Goal: Find contact information: Find contact information

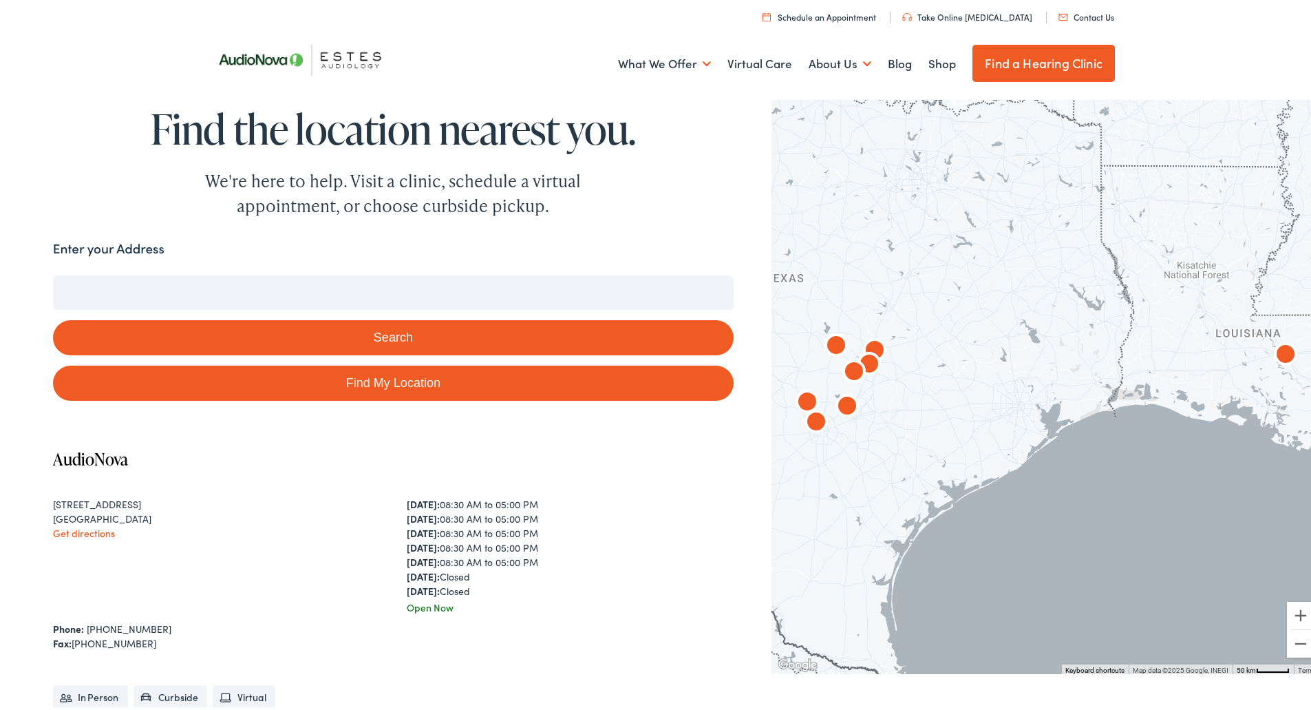
click at [373, 381] on link "Find My Location" at bounding box center [393, 380] width 681 height 35
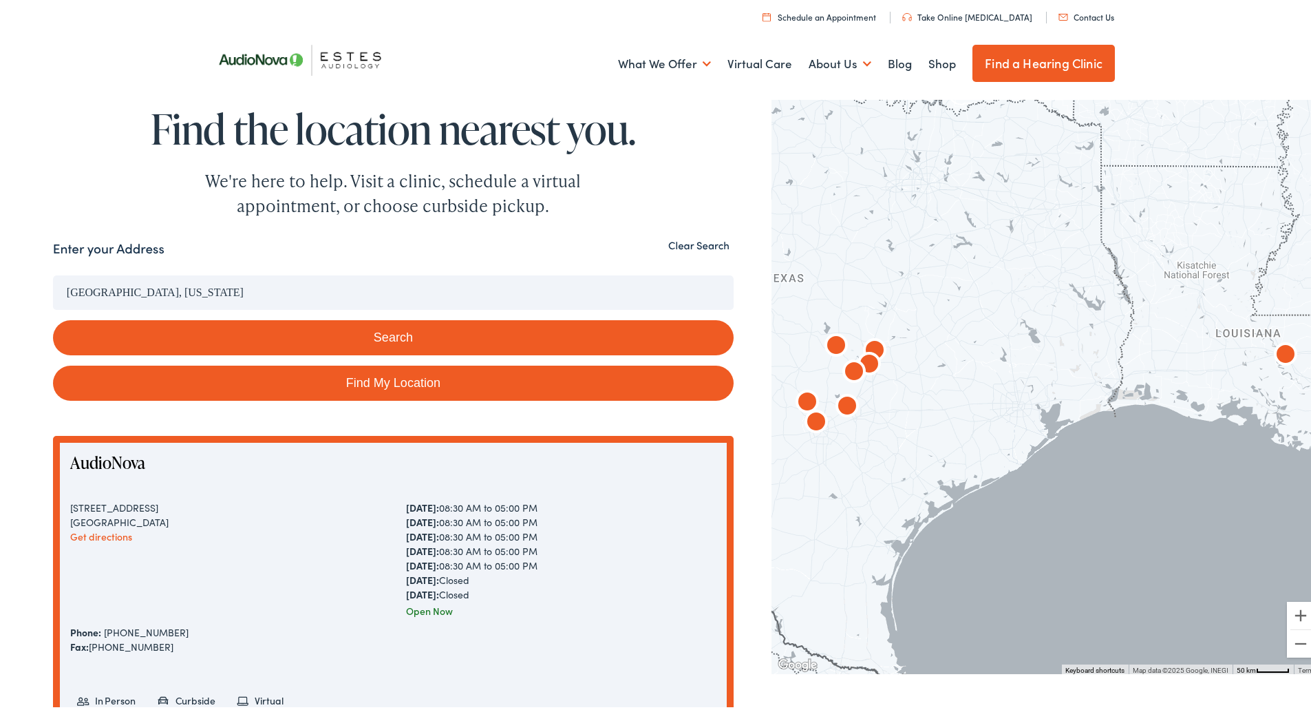
click at [244, 286] on input "[GEOGRAPHIC_DATA], [US_STATE]" at bounding box center [393, 290] width 681 height 34
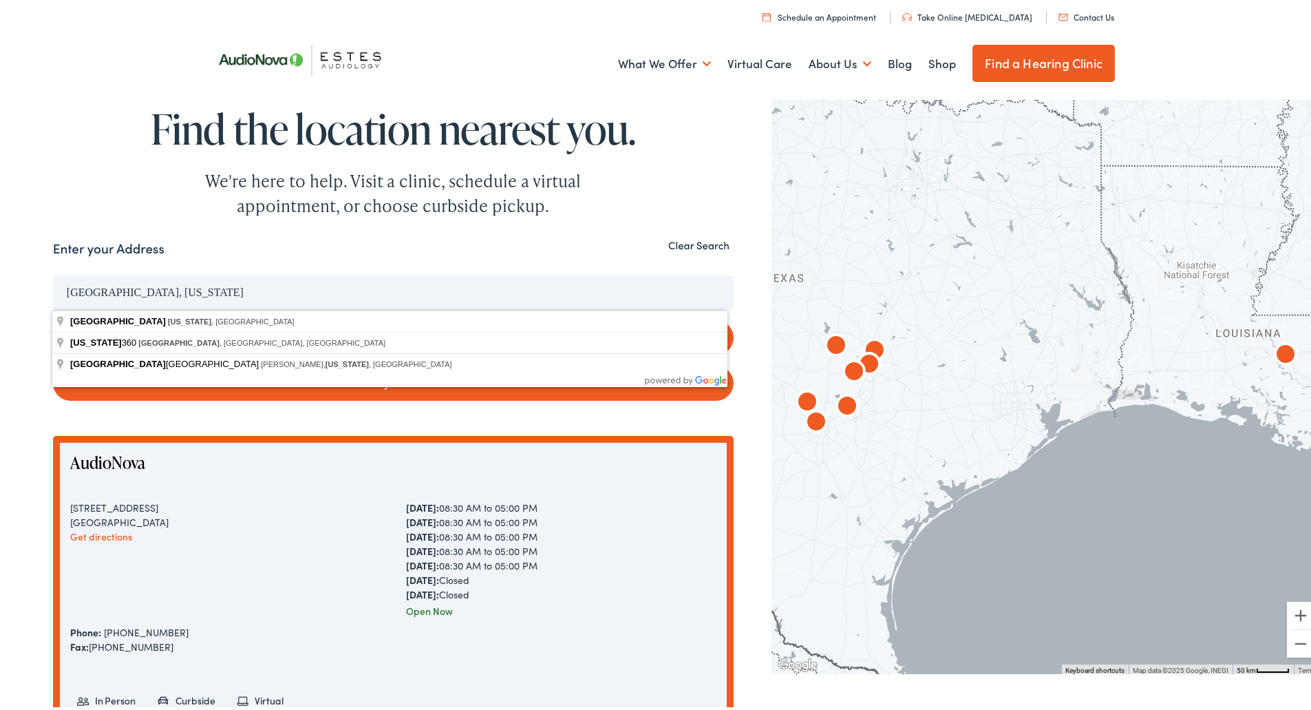
drag, startPoint x: 125, startPoint y: 284, endPoint x: 0, endPoint y: 278, distance: 125.4
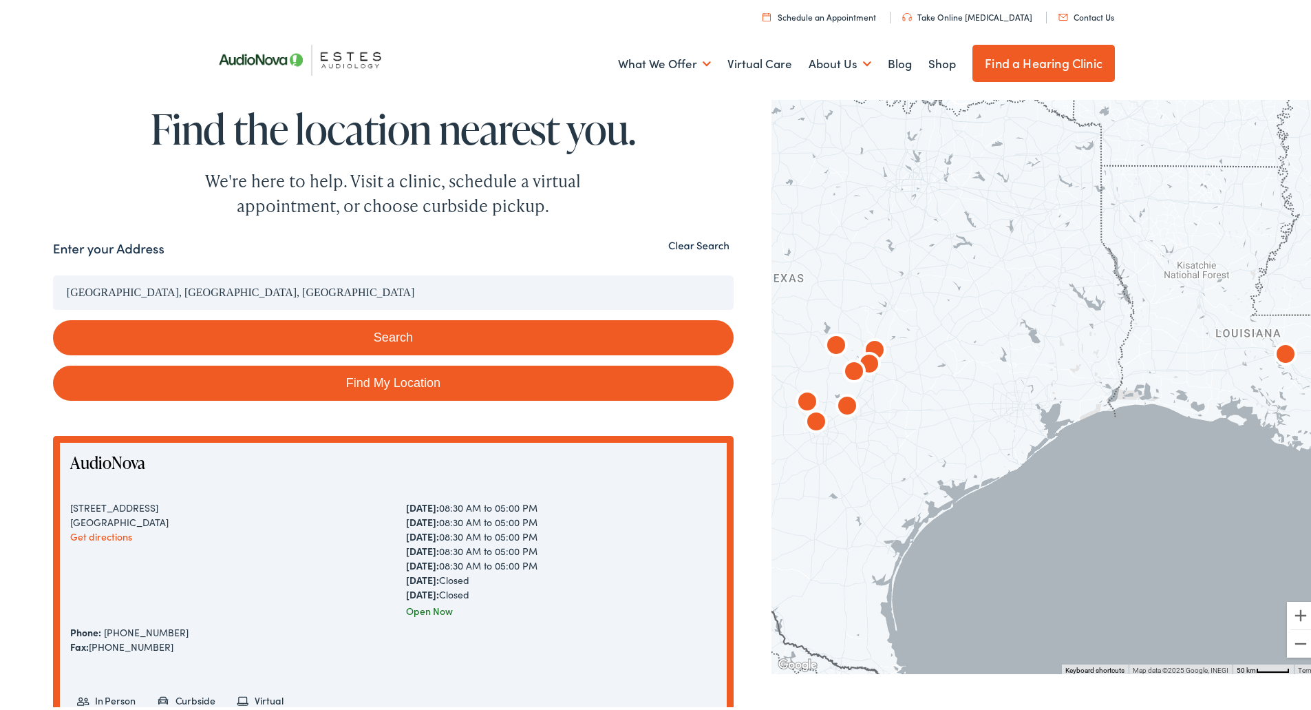
click at [482, 337] on button "Search" at bounding box center [393, 334] width 681 height 35
click at [399, 344] on button "Search" at bounding box center [393, 334] width 681 height 35
click at [532, 383] on link "Find My Location" at bounding box center [393, 380] width 681 height 35
type input "[GEOGRAPHIC_DATA], [US_STATE]"
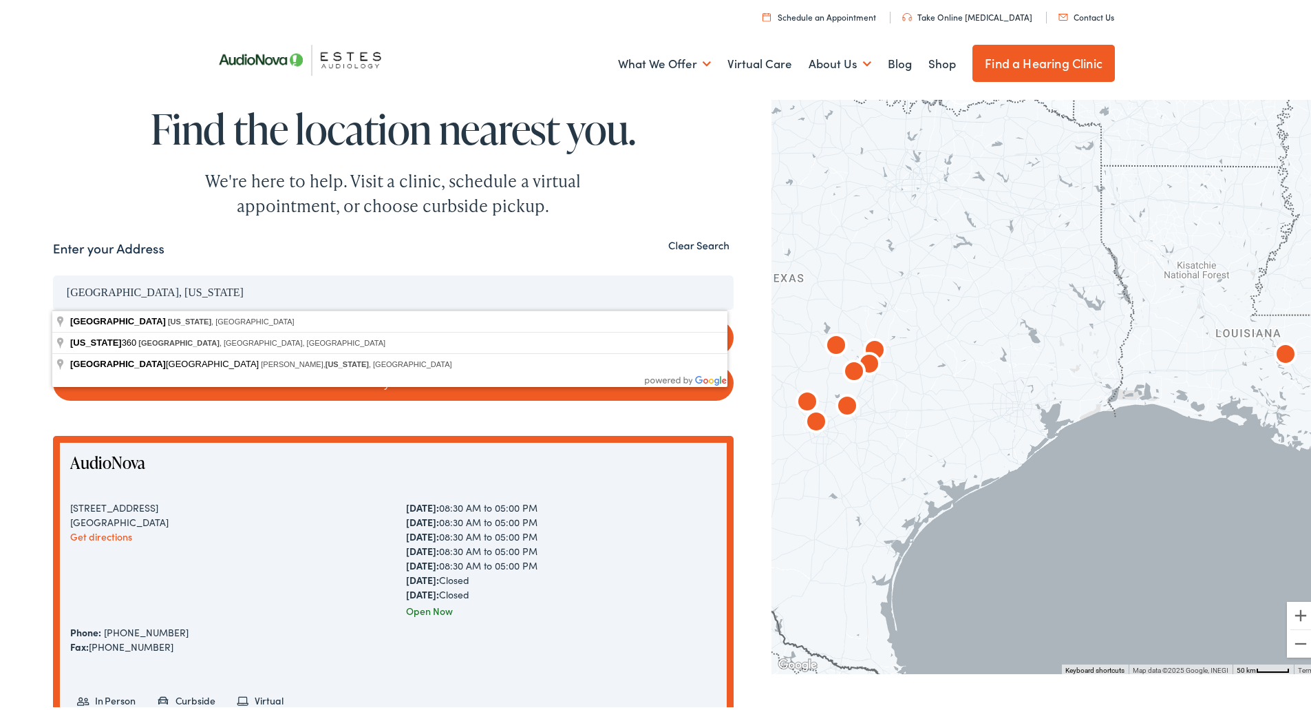
drag, startPoint x: 382, startPoint y: 302, endPoint x: 85, endPoint y: 291, distance: 296.9
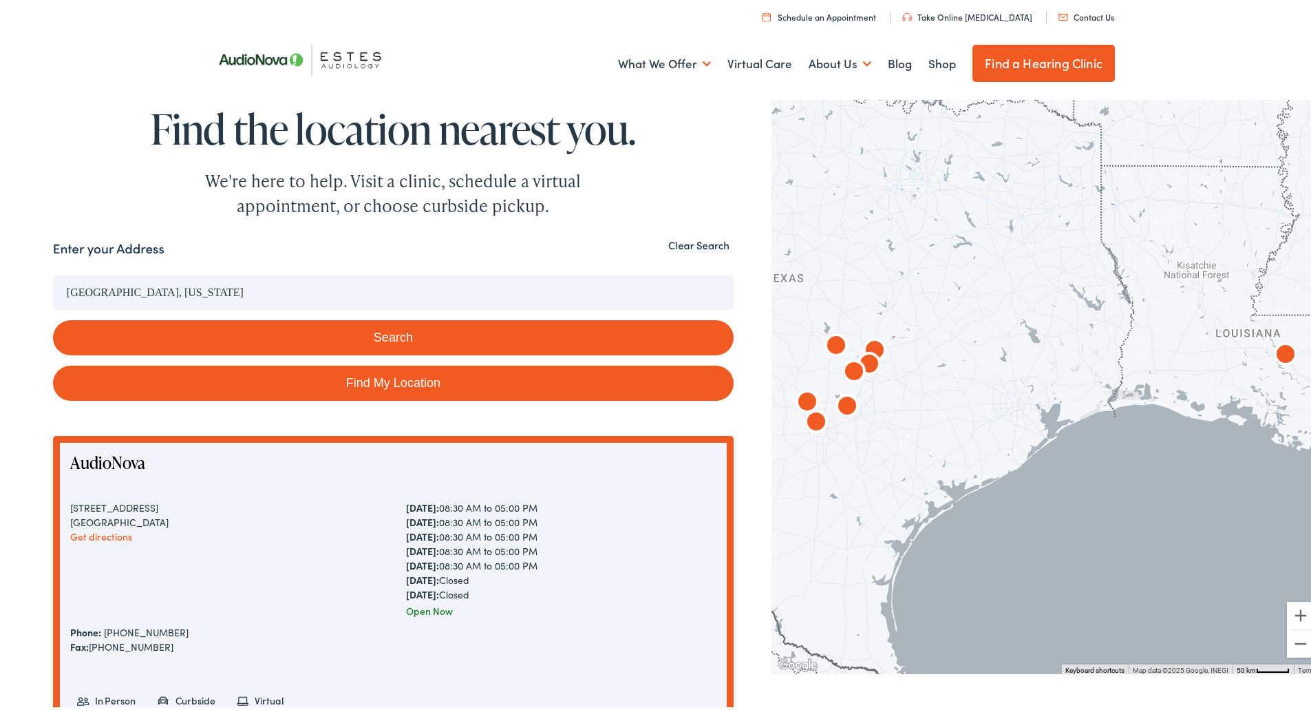
click at [691, 251] on div "Enter your Address" at bounding box center [393, 249] width 681 height 27
click at [692, 240] on button "Clear Search" at bounding box center [699, 242] width 70 height 13
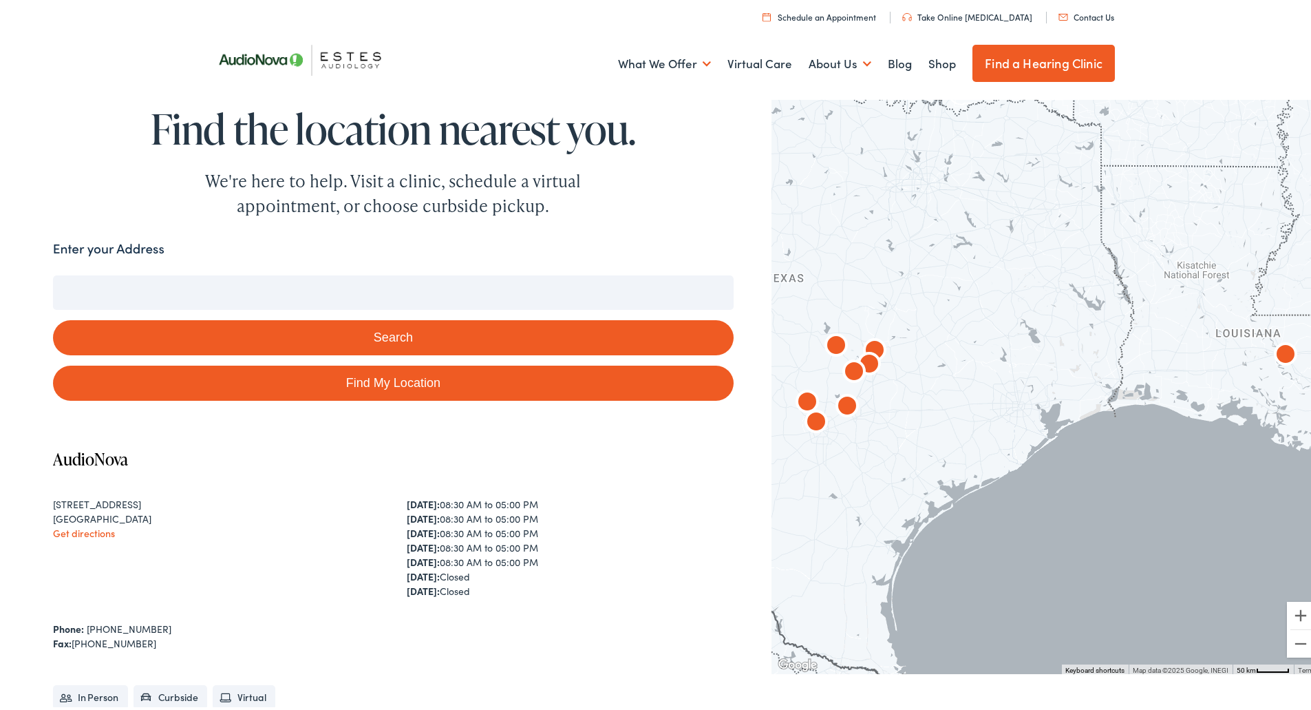
click at [187, 298] on input "Enter your Address" at bounding box center [393, 290] width 681 height 34
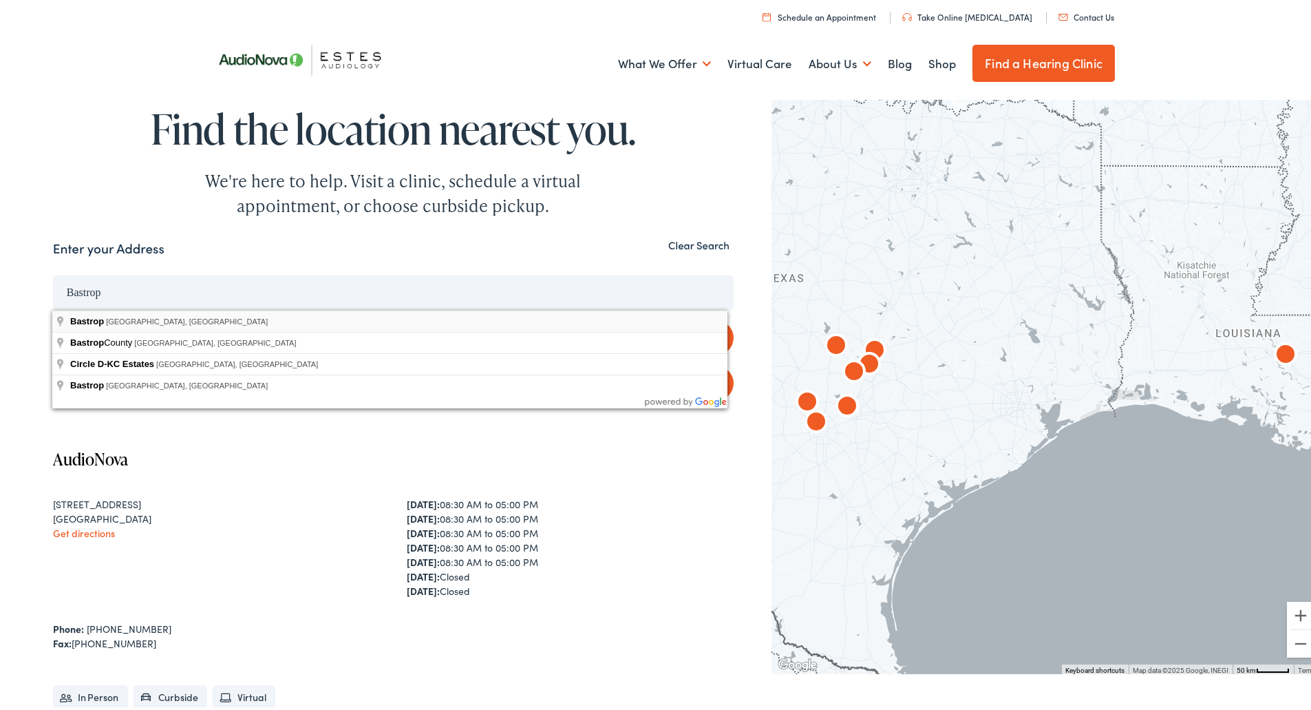
type input "[GEOGRAPHIC_DATA], [GEOGRAPHIC_DATA], [GEOGRAPHIC_DATA]"
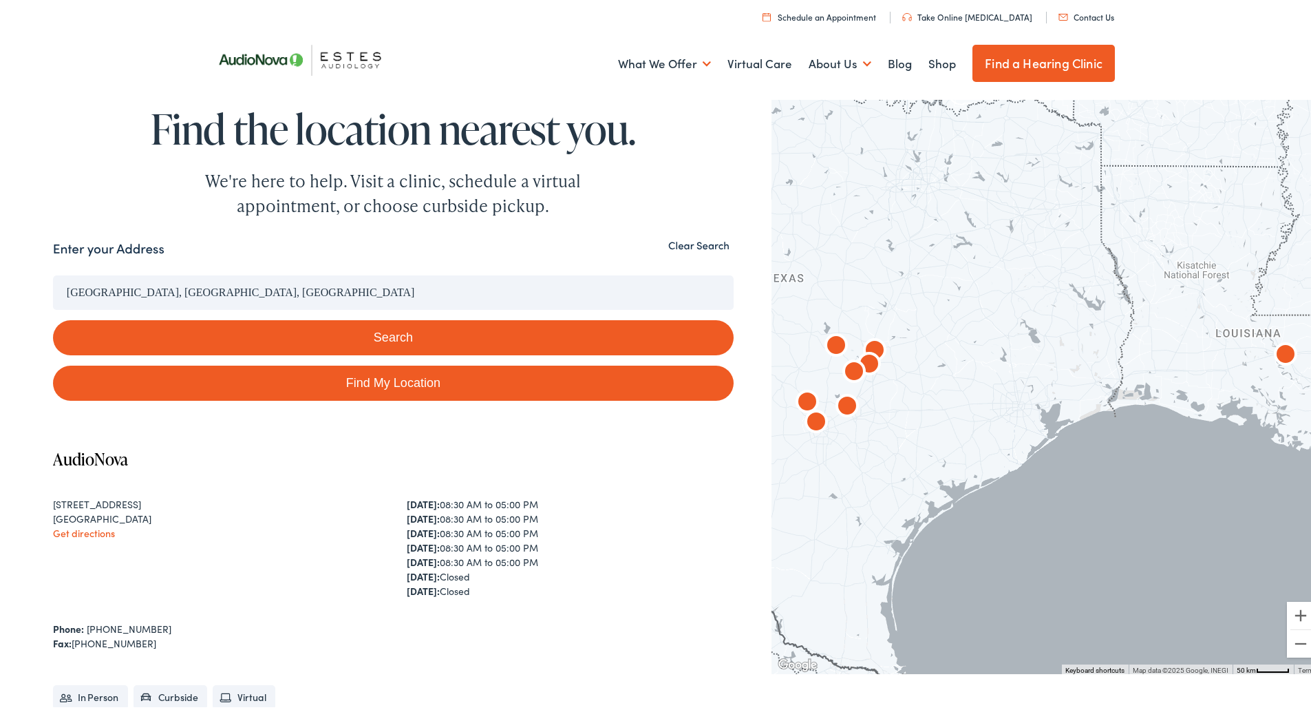
click at [421, 333] on button "Search" at bounding box center [393, 334] width 681 height 35
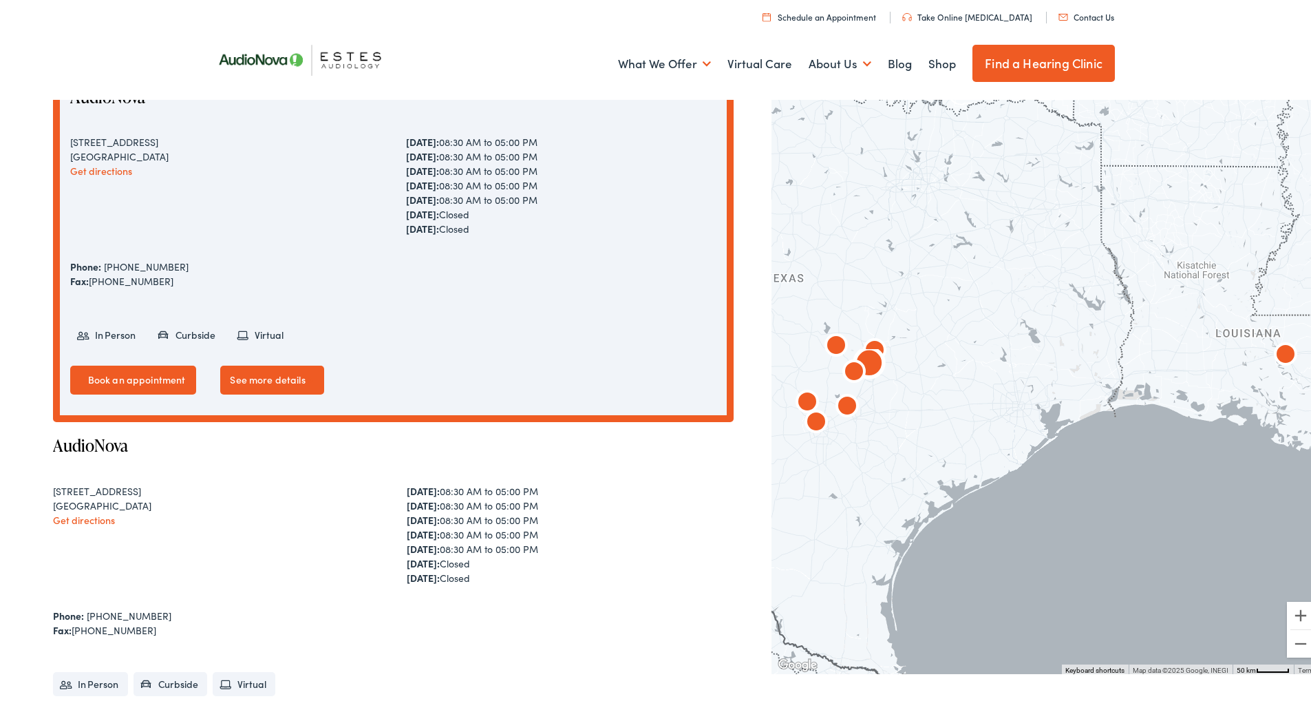
scroll to position [482, 0]
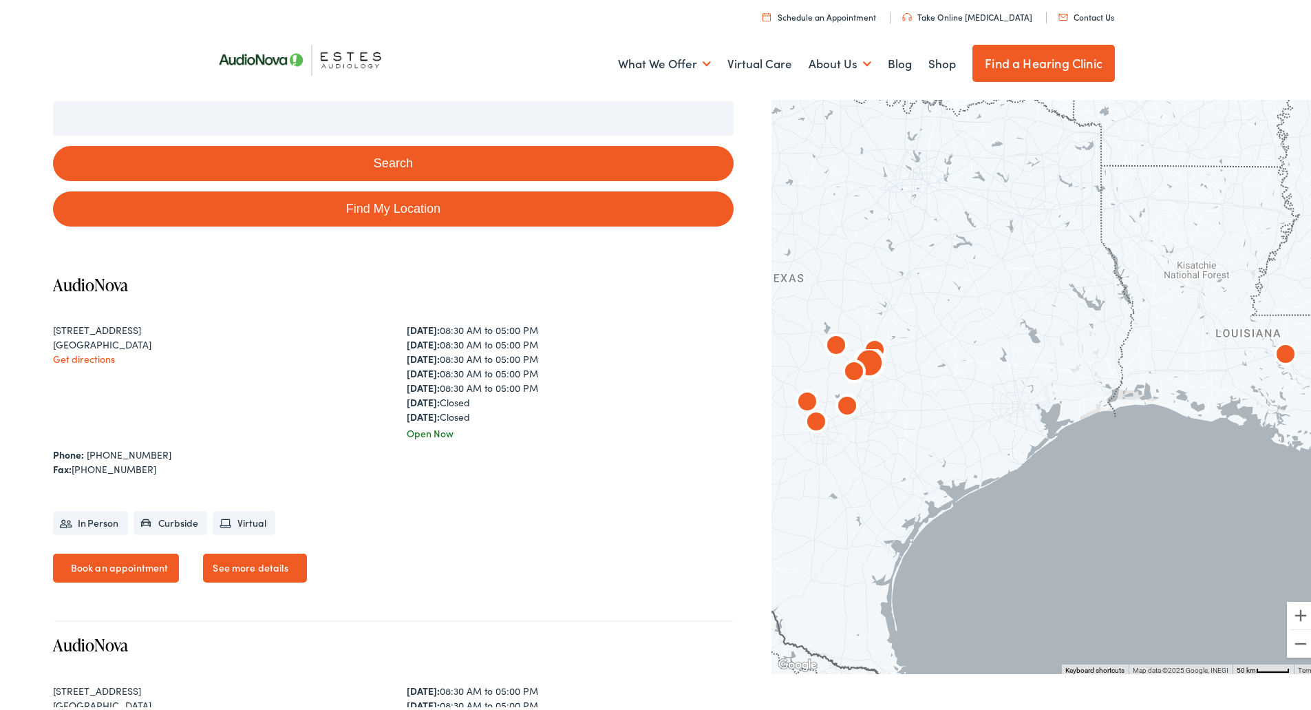
scroll to position [207, 0]
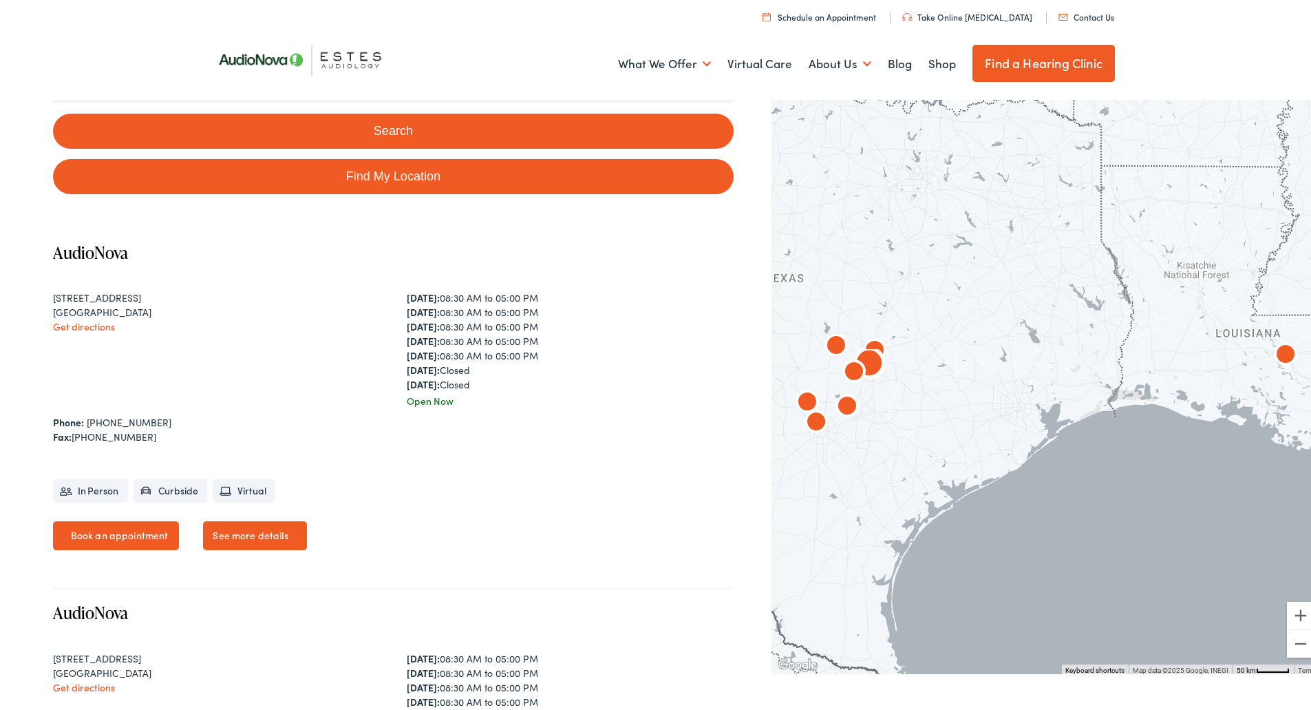
click at [277, 541] on link "See more details" at bounding box center [254, 532] width 103 height 29
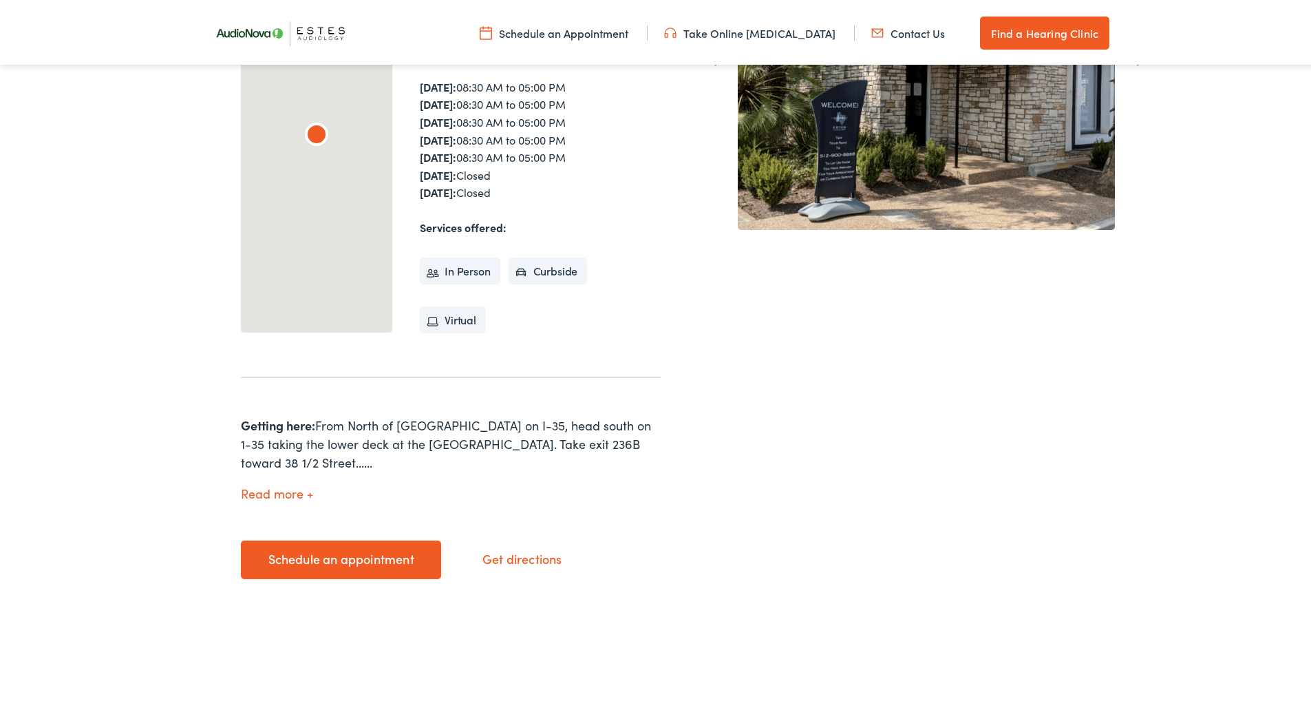
click at [291, 484] on button "Read more" at bounding box center [277, 491] width 72 height 14
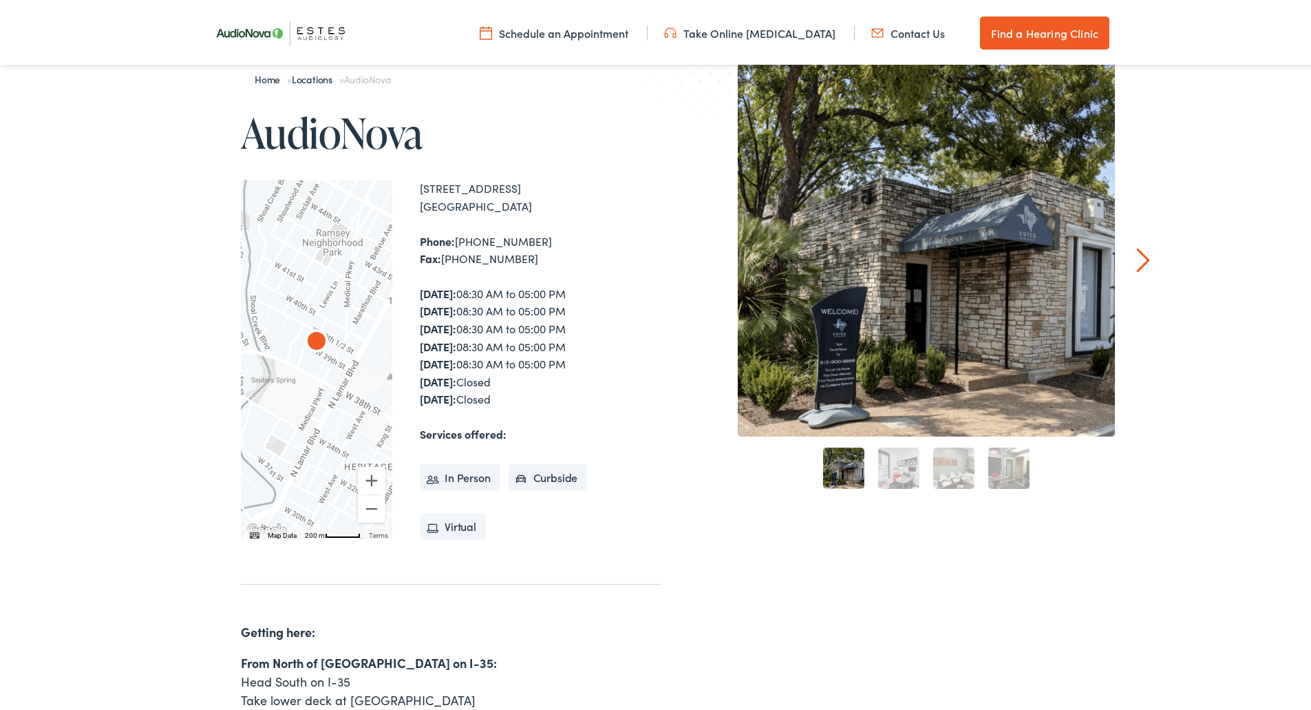
scroll to position [59, 0]
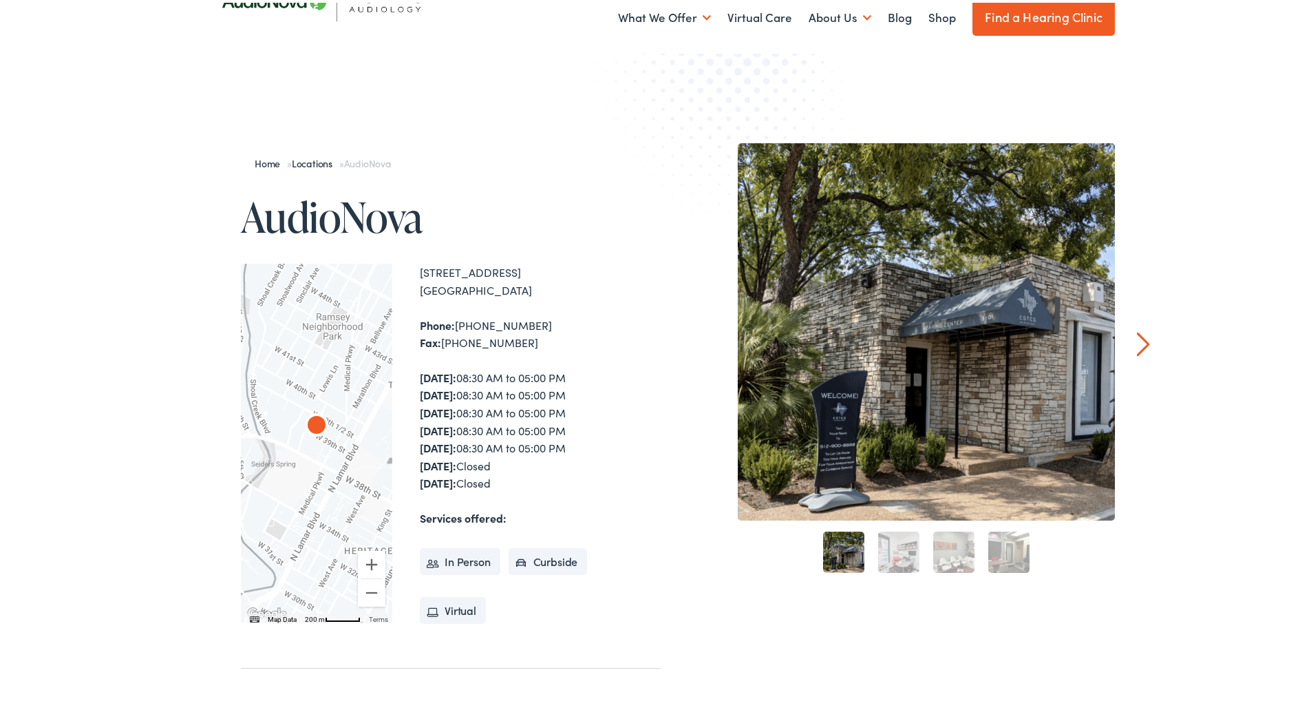
drag, startPoint x: 416, startPoint y: 268, endPoint x: 516, endPoint y: 288, distance: 102.5
click at [516, 288] on div "1206 W. 38th Street, Suite 3101 Austin , TX 78705" at bounding box center [540, 278] width 241 height 35
copy div "1206 W. 38th Street, Suite 3101 Austin , TX 78705"
drag, startPoint x: 510, startPoint y: 345, endPoint x: 408, endPoint y: 328, distance: 103.9
click at [408, 328] on div "← Move left → Move right ↑ Move up ↓ Move down + Zoom in - Zoom out Home Jump l…" at bounding box center [451, 440] width 420 height 359
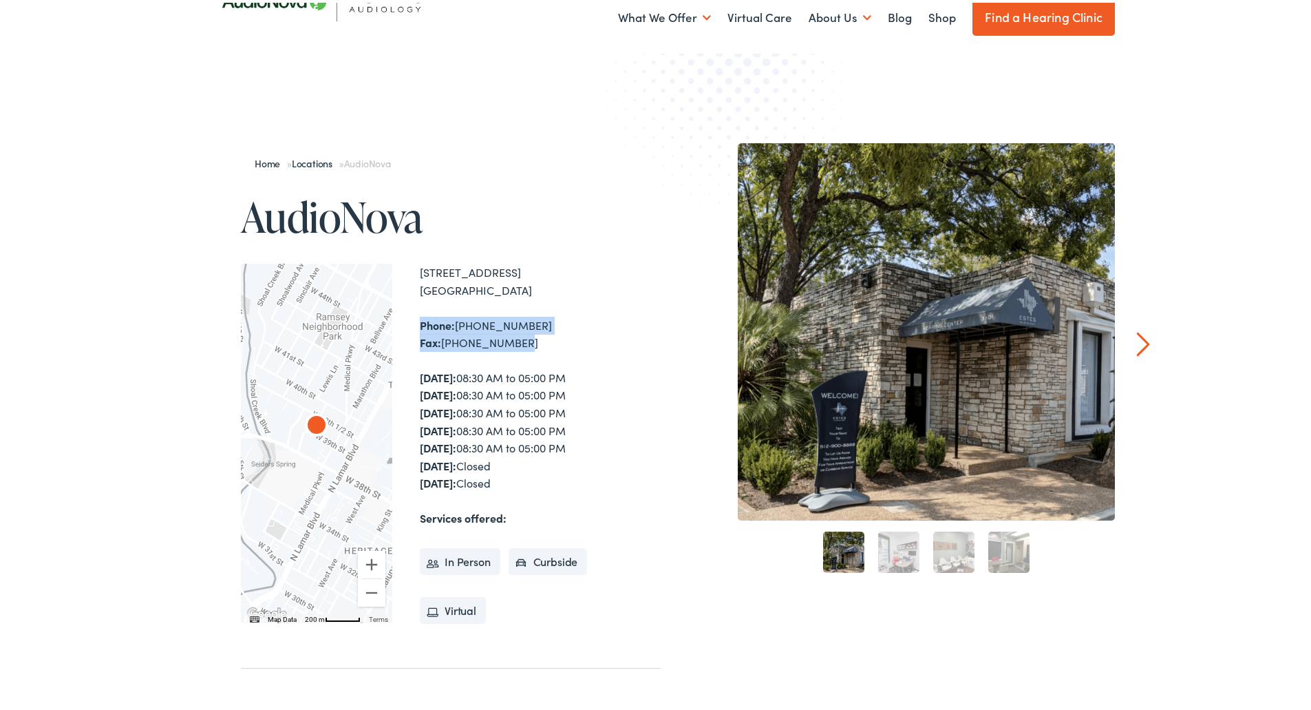
copy div "Phone: 512-900-8888 Fax: 512-367-5773"
